Goal: Transaction & Acquisition: Purchase product/service

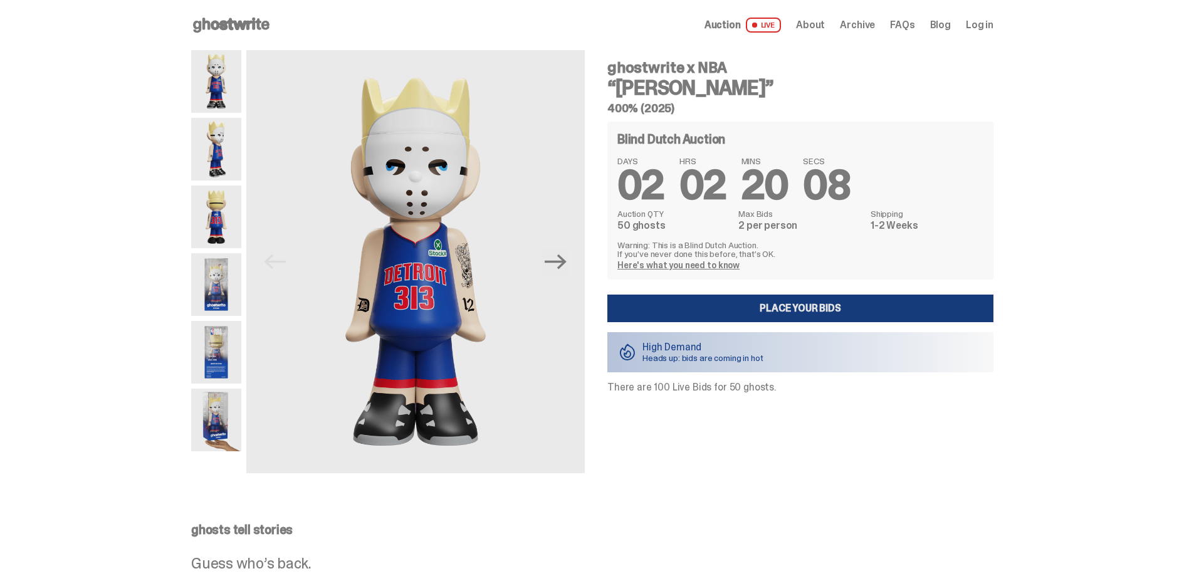
click at [794, 307] on link "Place your Bids" at bounding box center [801, 309] width 386 height 28
click at [222, 162] on img at bounding box center [216, 149] width 50 height 63
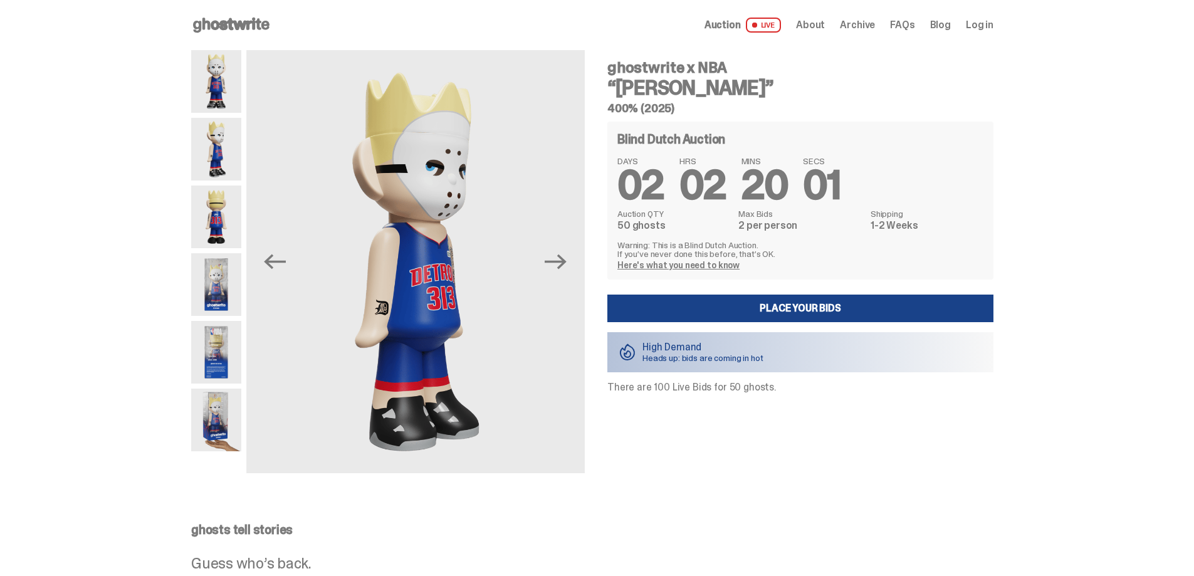
click at [214, 220] on img at bounding box center [216, 217] width 50 height 63
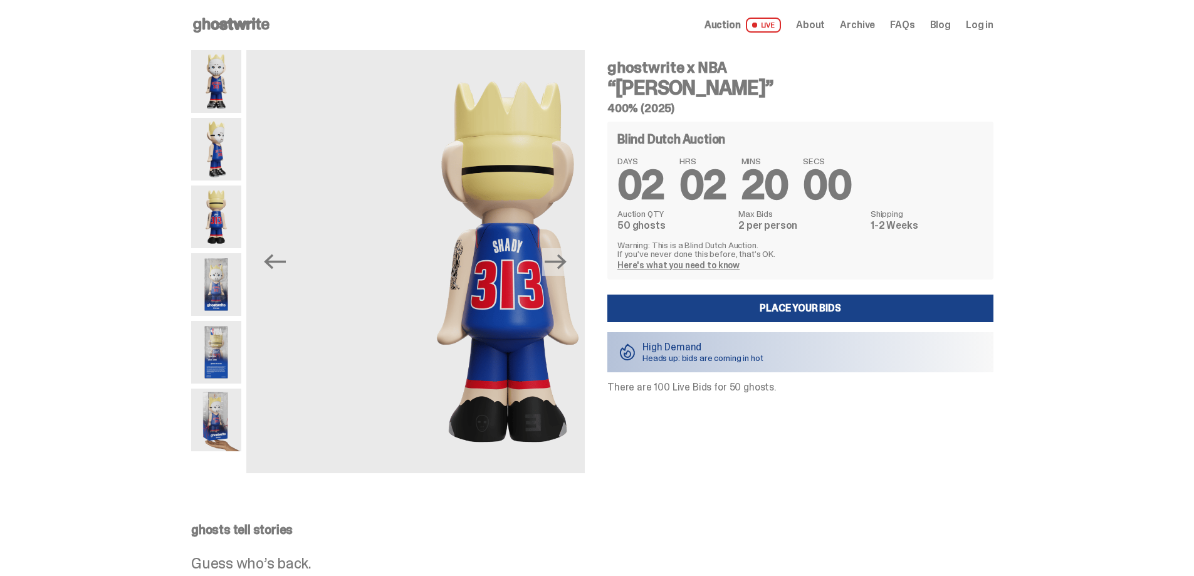
click at [235, 289] on img at bounding box center [216, 284] width 50 height 63
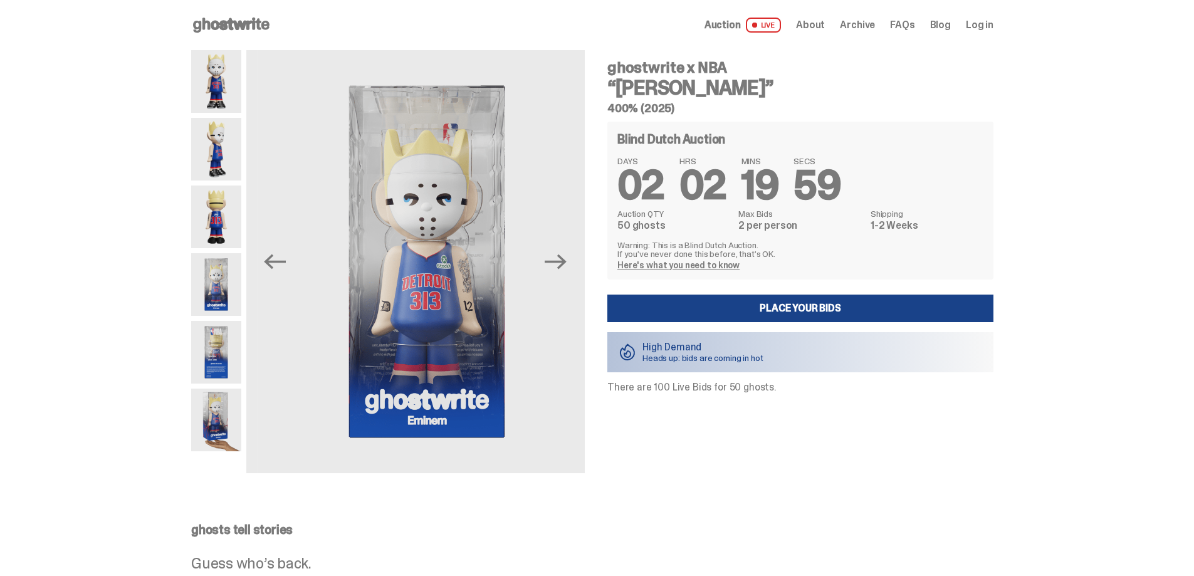
click at [217, 350] on img at bounding box center [216, 352] width 50 height 63
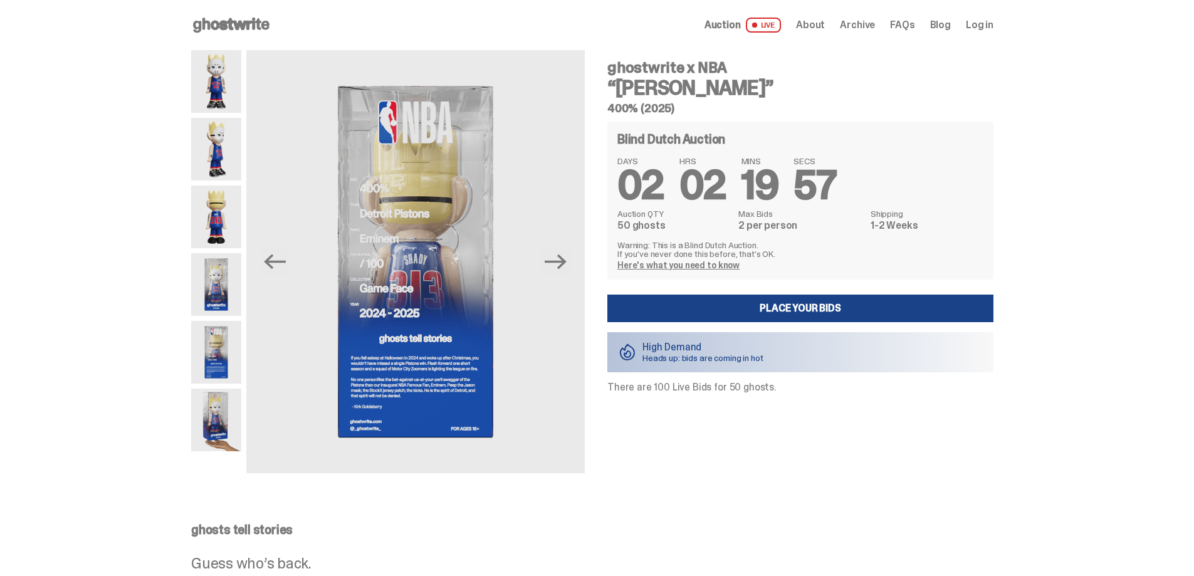
click at [213, 419] on img at bounding box center [216, 420] width 50 height 63
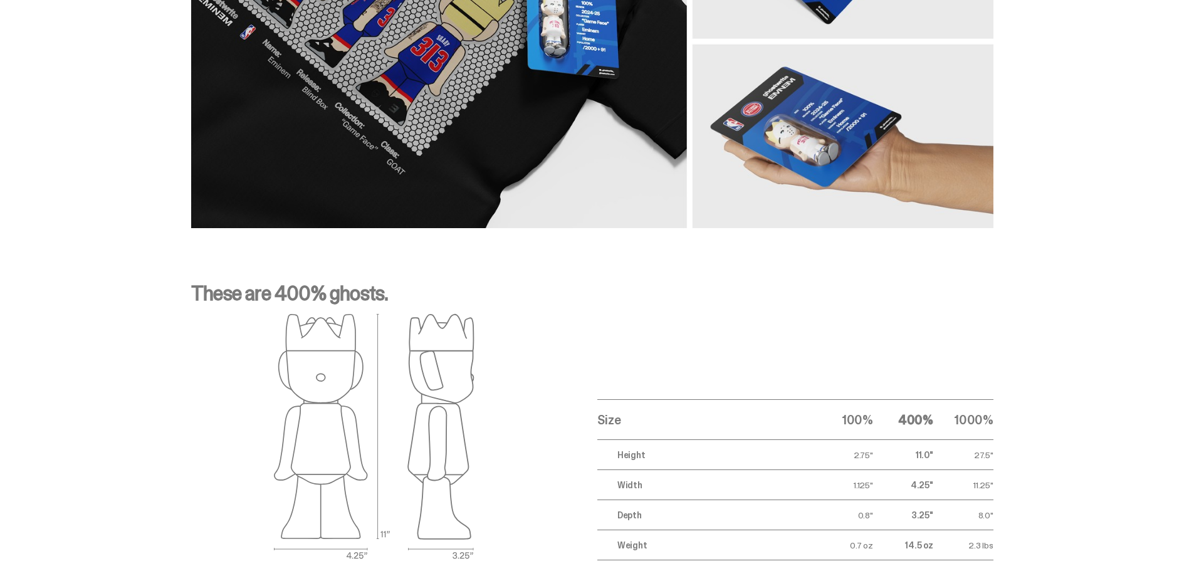
scroll to position [1944, 0]
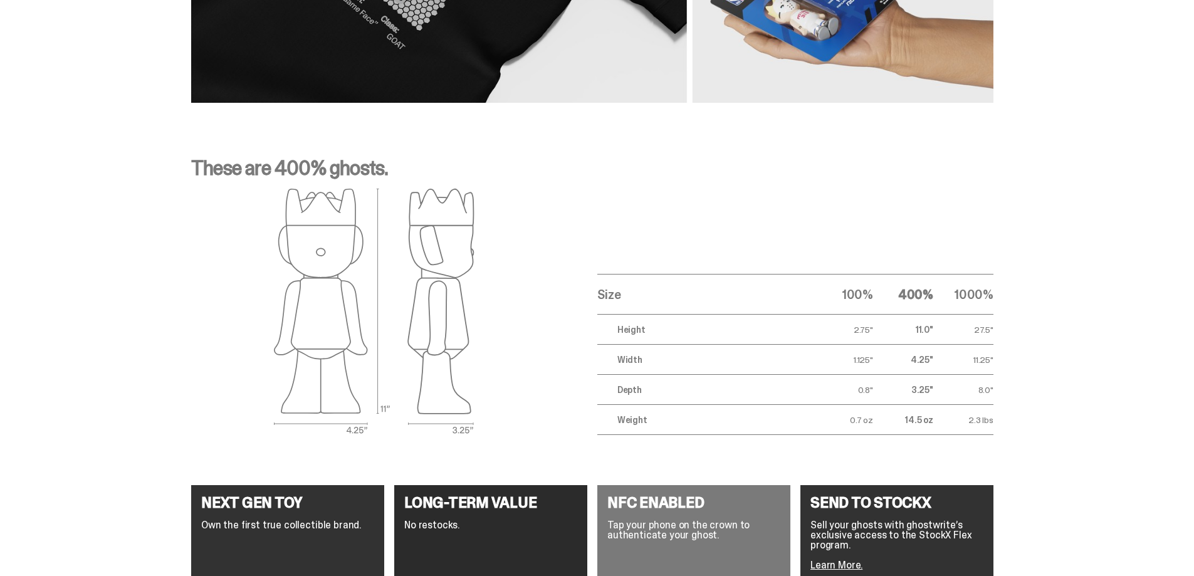
click at [991, 299] on th "1000%" at bounding box center [964, 295] width 60 height 40
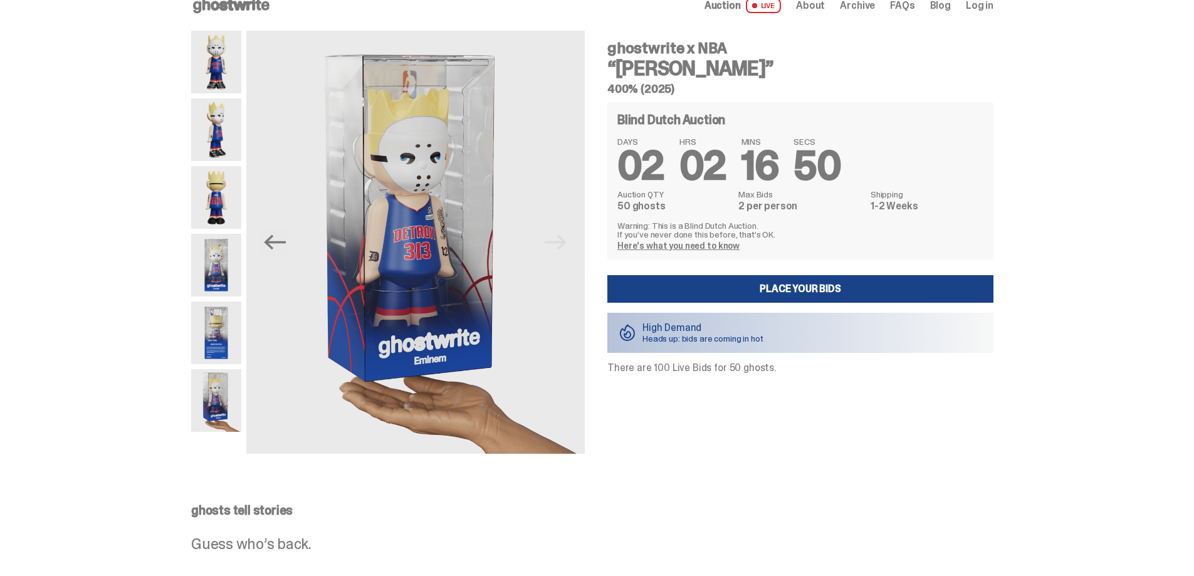
scroll to position [0, 0]
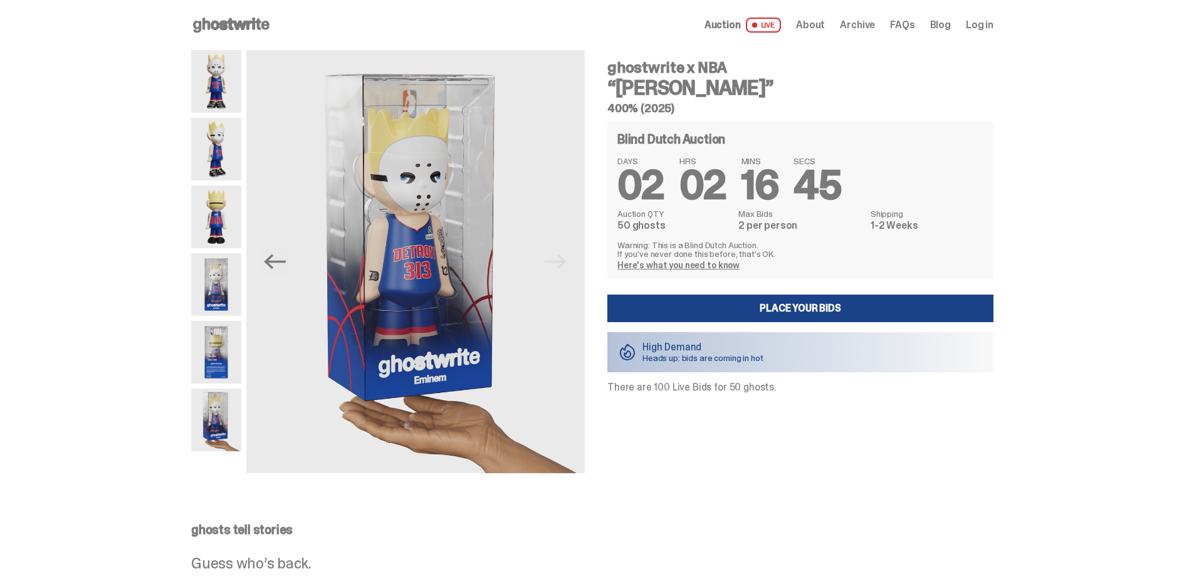
click at [770, 26] on span "LIVE" at bounding box center [764, 25] width 36 height 15
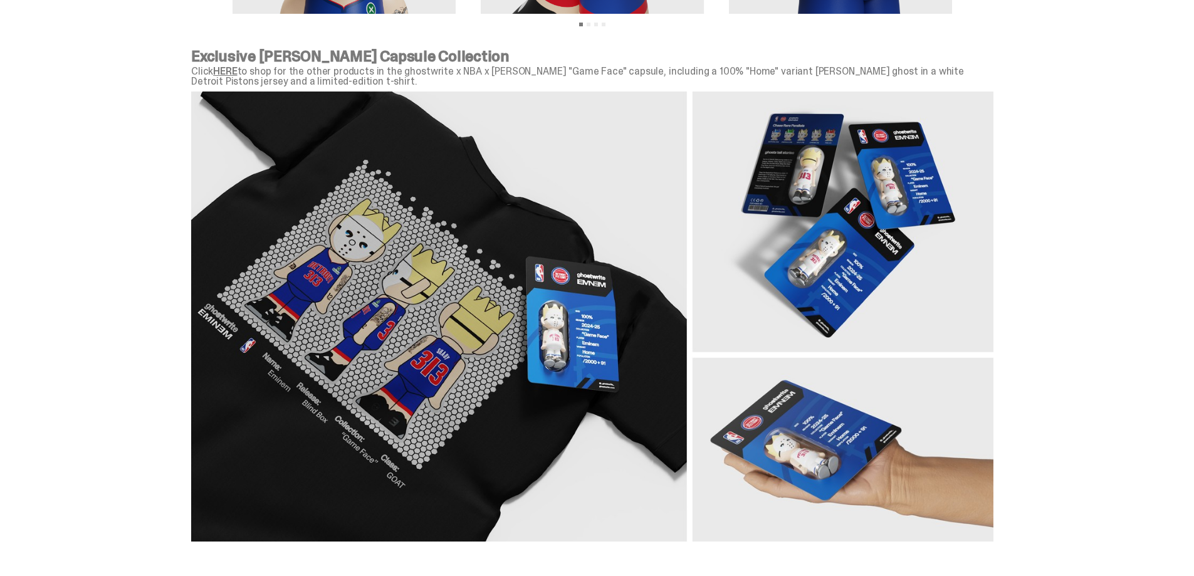
scroll to position [2339, 0]
